Goal: Check status

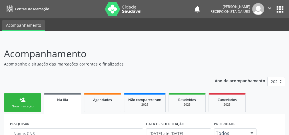
click at [143, 59] on p "Acompanhamento" at bounding box center [102, 54] width 197 height 14
click at [101, 107] on link "Agendados" at bounding box center [102, 102] width 37 height 19
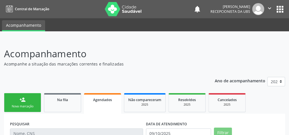
scroll to position [61, 0]
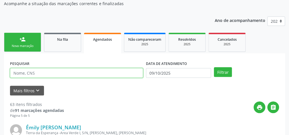
click at [45, 75] on input "text" at bounding box center [76, 73] width 133 height 10
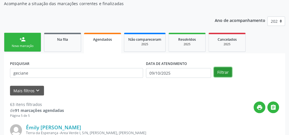
click at [224, 74] on button "Filtrar" at bounding box center [223, 72] width 18 height 10
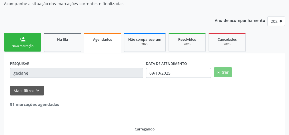
scroll to position [48, 0]
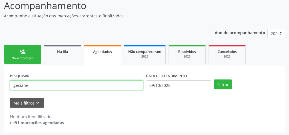
click at [17, 85] on input "geciane" at bounding box center [76, 86] width 133 height 10
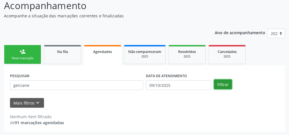
click at [223, 84] on button "Filtrar" at bounding box center [223, 85] width 18 height 10
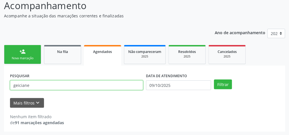
click at [15, 88] on input "geiciane" at bounding box center [76, 86] width 133 height 10
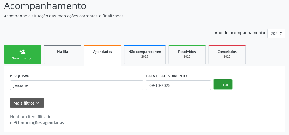
click at [221, 86] on button "Filtrar" at bounding box center [223, 85] width 18 height 10
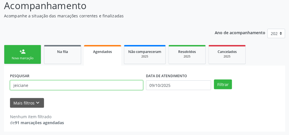
click at [17, 86] on input "jeiciane" at bounding box center [76, 86] width 133 height 10
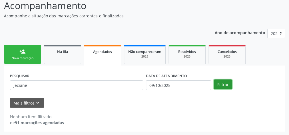
click at [223, 85] on button "Filtrar" at bounding box center [223, 85] width 18 height 10
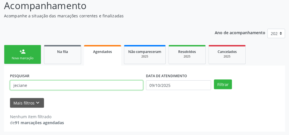
click at [15, 88] on input "jeciane" at bounding box center [76, 86] width 133 height 10
type input "geciane"
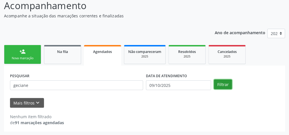
click at [220, 85] on button "Filtrar" at bounding box center [223, 85] width 18 height 10
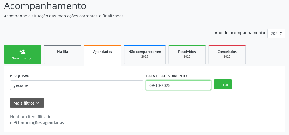
click at [207, 84] on input "09/10/2025" at bounding box center [178, 86] width 65 height 10
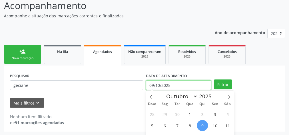
click at [207, 84] on input "09/10/2025" at bounding box center [178, 86] width 65 height 10
select select "9"
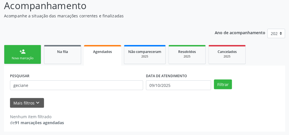
click at [243, 98] on div "Mais filtros keyboard_arrow_down" at bounding box center [145, 103] width 272 height 10
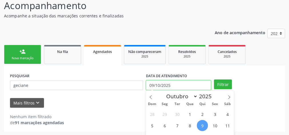
click at [167, 84] on input "09/10/2025" at bounding box center [178, 86] width 65 height 10
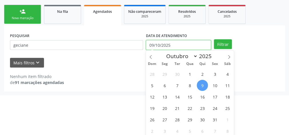
scroll to position [90, 0]
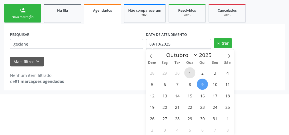
click at [188, 72] on span "1" at bounding box center [189, 72] width 11 height 11
type input "01/10/2025"
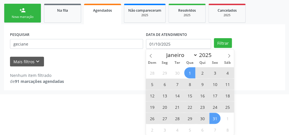
click at [210, 118] on span "31" at bounding box center [215, 118] width 11 height 11
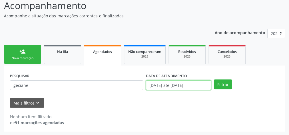
scroll to position [84, 0]
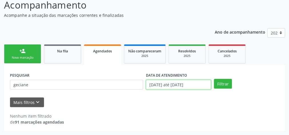
click at [183, 85] on body "Central de Marcação notifications [PERSON_NAME] Recepcionista da UBS  Configur…" at bounding box center [144, 18] width 289 height 135
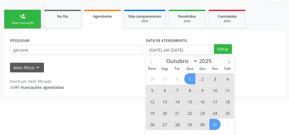
click at [150, 61] on icon at bounding box center [151, 62] width 4 height 4
select select "8"
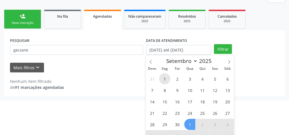
click at [163, 78] on span "1" at bounding box center [164, 78] width 11 height 11
type input "[DATE]"
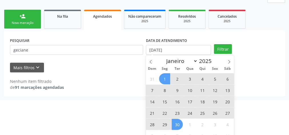
click at [180, 123] on span "30" at bounding box center [177, 124] width 11 height 11
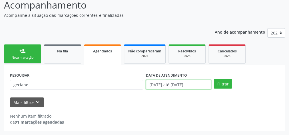
click at [163, 85] on body "Central de Marcação notifications [PERSON_NAME] Recepcionista da UBS  Configur…" at bounding box center [144, 18] width 289 height 135
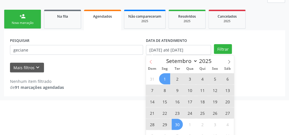
click at [152, 60] on icon at bounding box center [151, 62] width 4 height 4
select select "7"
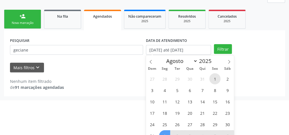
click at [211, 77] on span "1" at bounding box center [215, 78] width 11 height 11
type input "[DATE]"
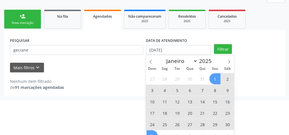
click at [155, 131] on span "31" at bounding box center [152, 136] width 11 height 11
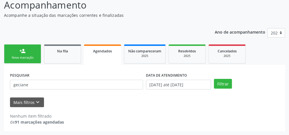
scroll to position [48, 0]
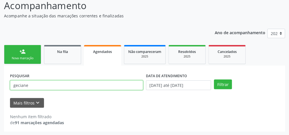
click at [113, 85] on input "geciane" at bounding box center [76, 86] width 133 height 10
type input "g"
type input "898005928841045"
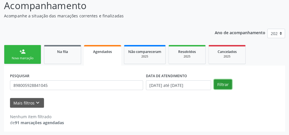
click at [223, 84] on button "Filtrar" at bounding box center [223, 85] width 18 height 10
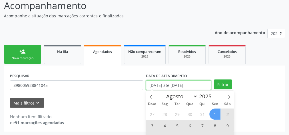
click at [174, 85] on input "[DATE] até [DATE]" at bounding box center [178, 86] width 65 height 10
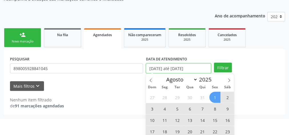
scroll to position [90, 0]
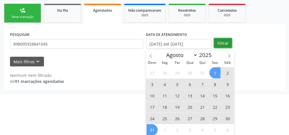
select select "7"
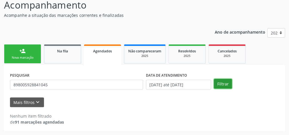
scroll to position [48, 0]
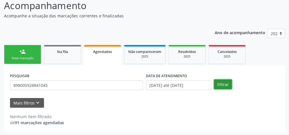
click at [220, 44] on div "person_add Nova marcação Na fila Agendados Não compareceram 2025 Resolvidos 202…" at bounding box center [144, 88] width 281 height 88
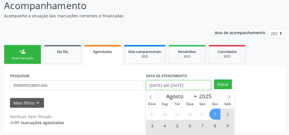
click at [193, 86] on input "[DATE] até [DATE]" at bounding box center [178, 86] width 65 height 10
click at [218, 115] on span "1" at bounding box center [215, 114] width 11 height 11
type input "[DATE]"
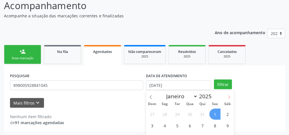
click at [231, 97] on icon at bounding box center [229, 97] width 4 height 4
select select "8"
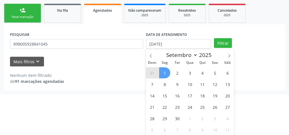
click at [167, 73] on span "1" at bounding box center [164, 72] width 11 height 11
select select "8"
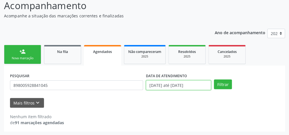
scroll to position [84, 0]
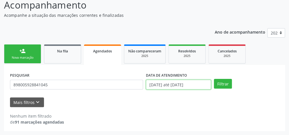
click at [170, 87] on body "Central de Marcação notifications [PERSON_NAME] Recepcionista da UBS  Configur…" at bounding box center [144, 18] width 289 height 135
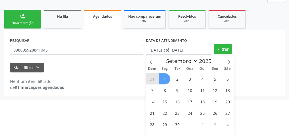
click at [166, 76] on span "1" at bounding box center [164, 78] width 11 height 11
type input "[DATE]"
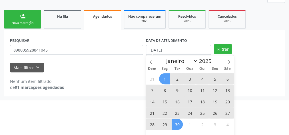
click at [175, 122] on span "30" at bounding box center [177, 124] width 11 height 11
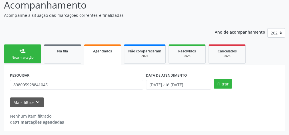
scroll to position [48, 0]
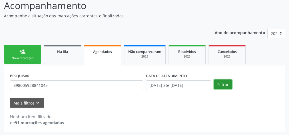
click at [224, 84] on button "Filtrar" at bounding box center [223, 85] width 18 height 10
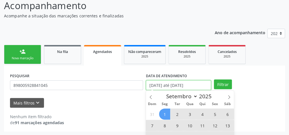
click at [190, 87] on input "[DATE] até [DATE]" at bounding box center [178, 86] width 65 height 10
click at [229, 97] on icon at bounding box center [229, 97] width 4 height 4
select select "9"
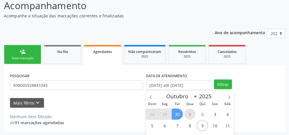
click at [188, 114] on span "1" at bounding box center [189, 114] width 11 height 11
type input "01/10/2025"
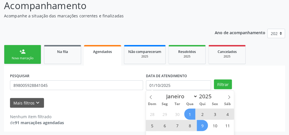
click at [202, 126] on span "9" at bounding box center [202, 125] width 11 height 11
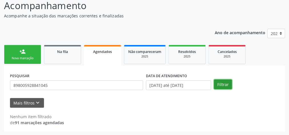
click at [226, 85] on button "Filtrar" at bounding box center [223, 85] width 18 height 10
